Goal: Task Accomplishment & Management: Complete application form

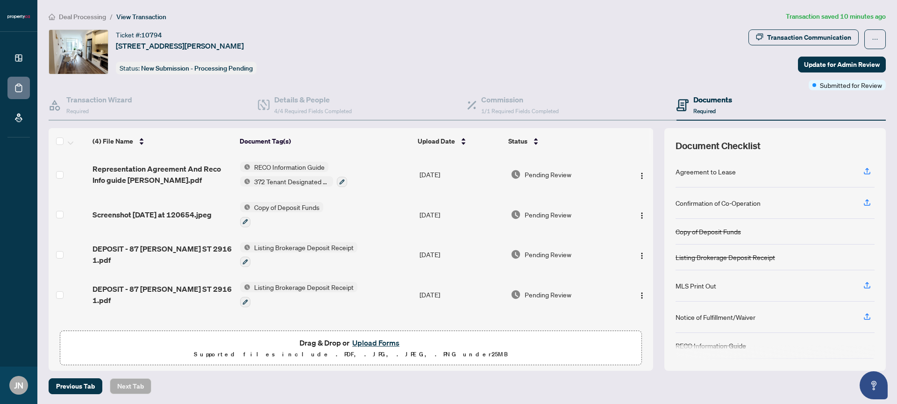
scroll to position [1, 0]
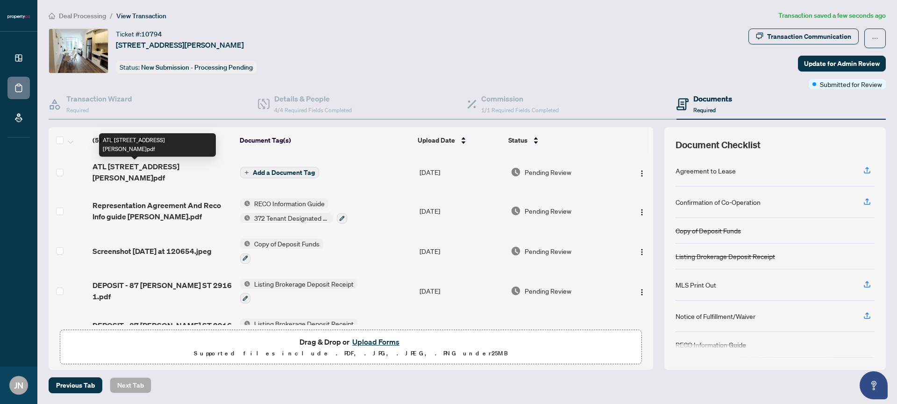
click at [161, 171] on span "ATL [STREET_ADDRESS][PERSON_NAME]pdf" at bounding box center [163, 172] width 140 height 22
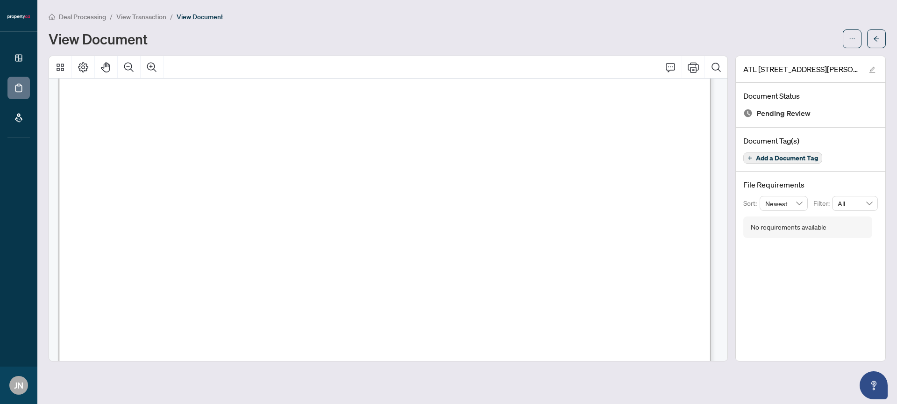
scroll to position [5813, 0]
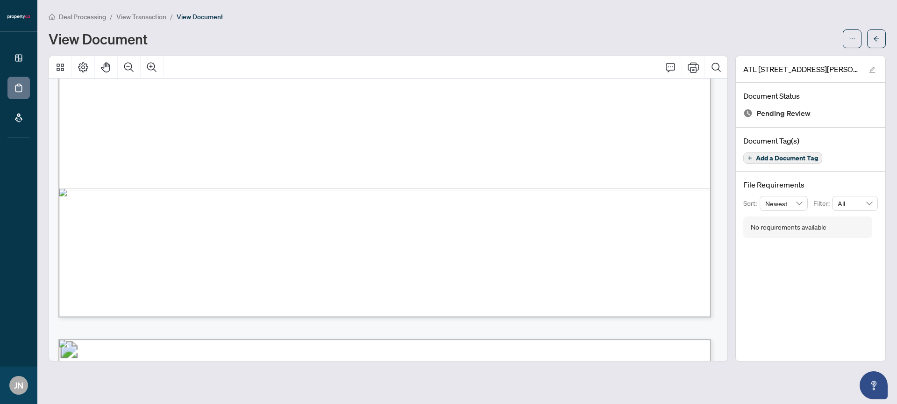
click at [137, 17] on span "View Transaction" at bounding box center [141, 17] width 50 height 8
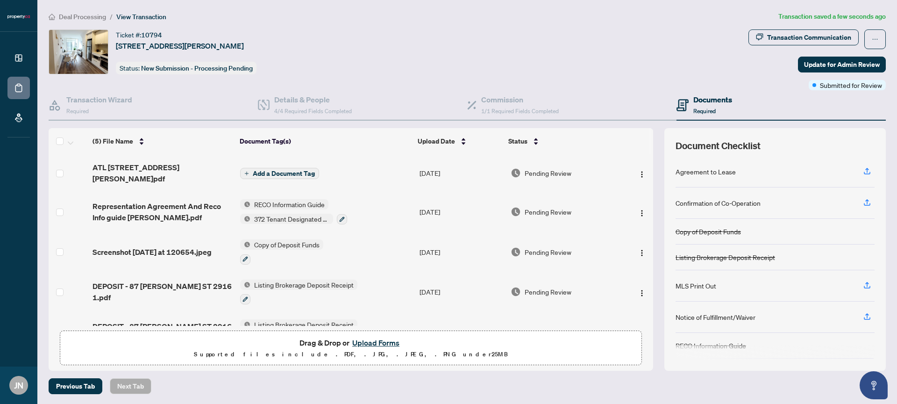
scroll to position [1, 0]
click at [818, 64] on span "Update for Admin Review" at bounding box center [842, 63] width 76 height 15
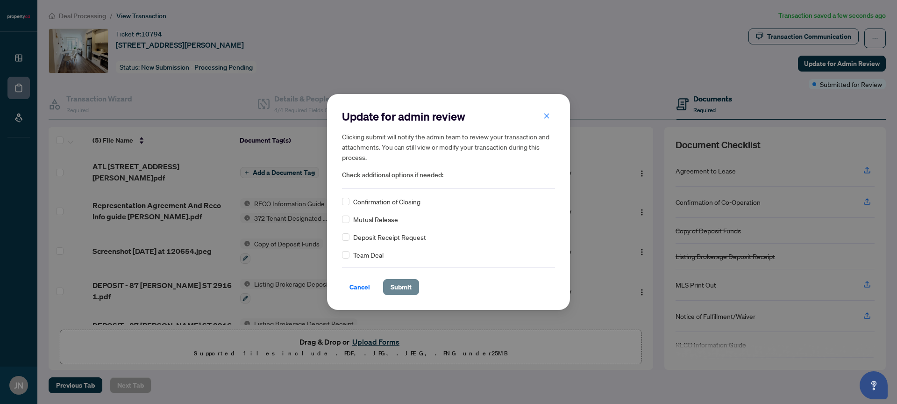
click at [395, 283] on span "Submit" at bounding box center [401, 286] width 21 height 15
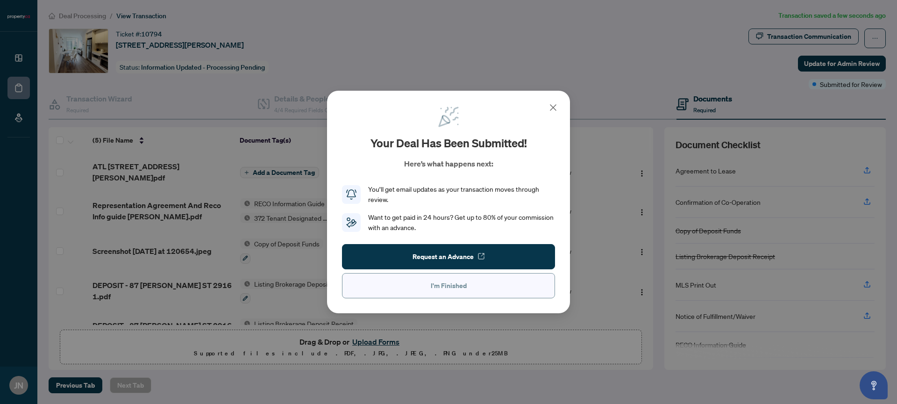
click at [462, 288] on span "I'm Finished" at bounding box center [449, 285] width 36 height 15
